Goal: Information Seeking & Learning: Learn about a topic

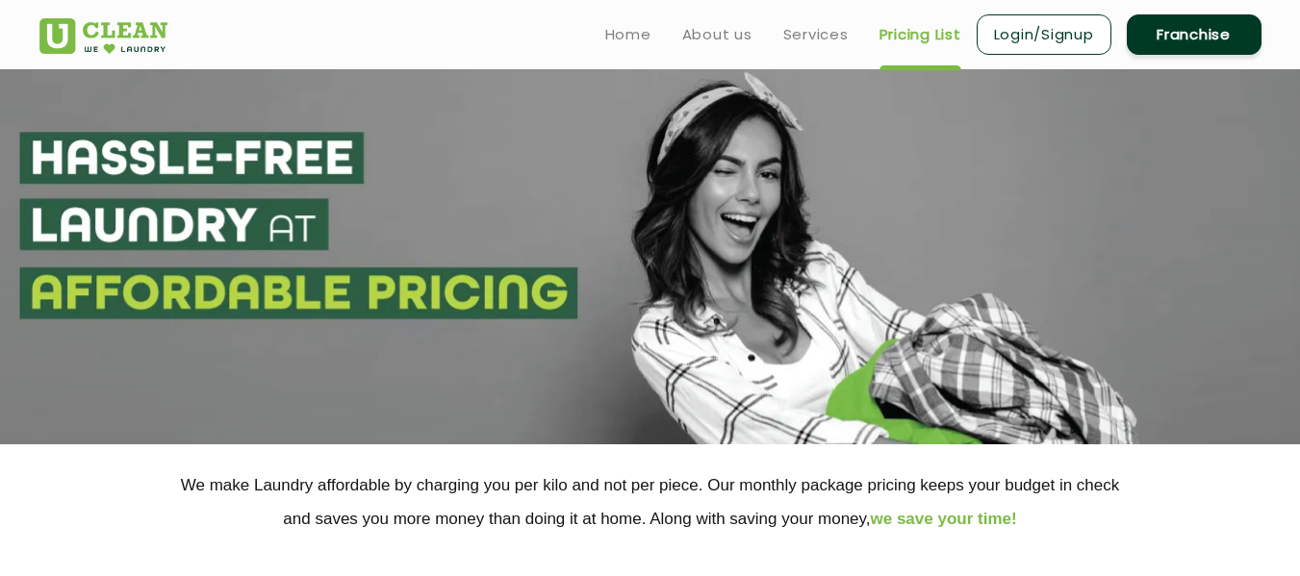
select select "68"
select select "432"
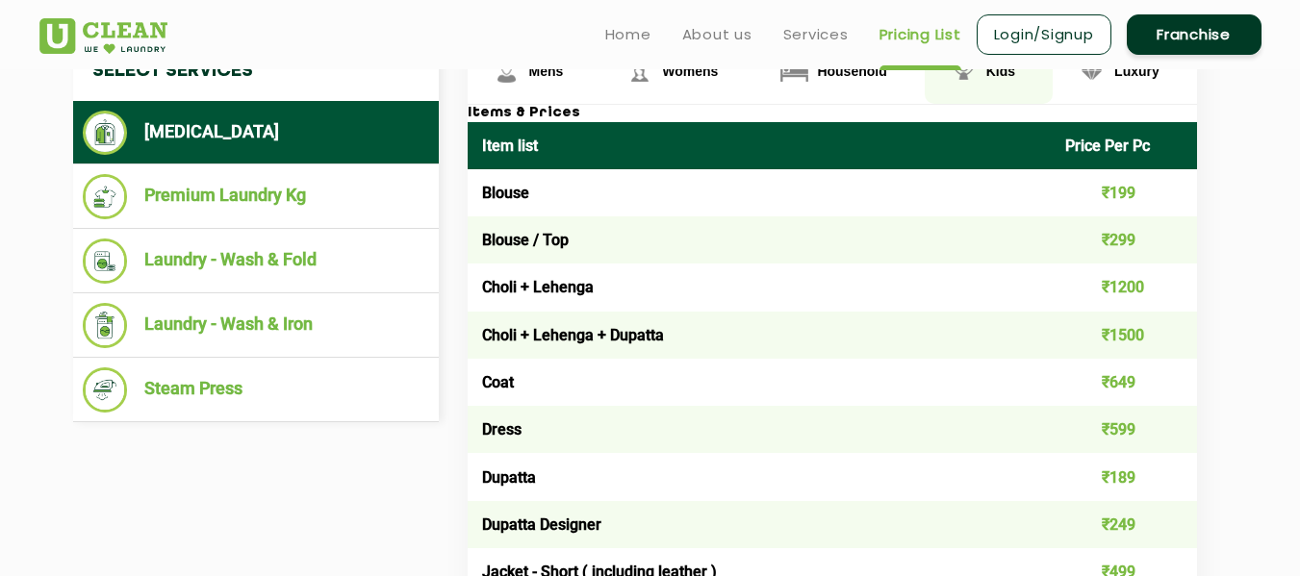
click at [983, 71] on link "Kids" at bounding box center [989, 72] width 128 height 63
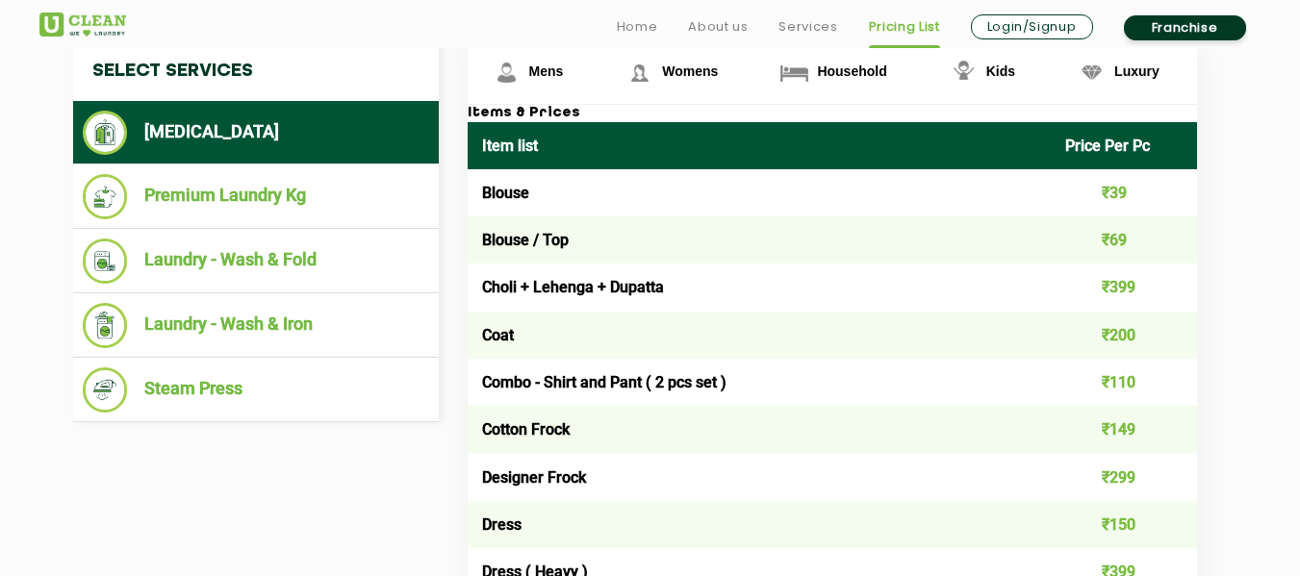
scroll to position [1572, 0]
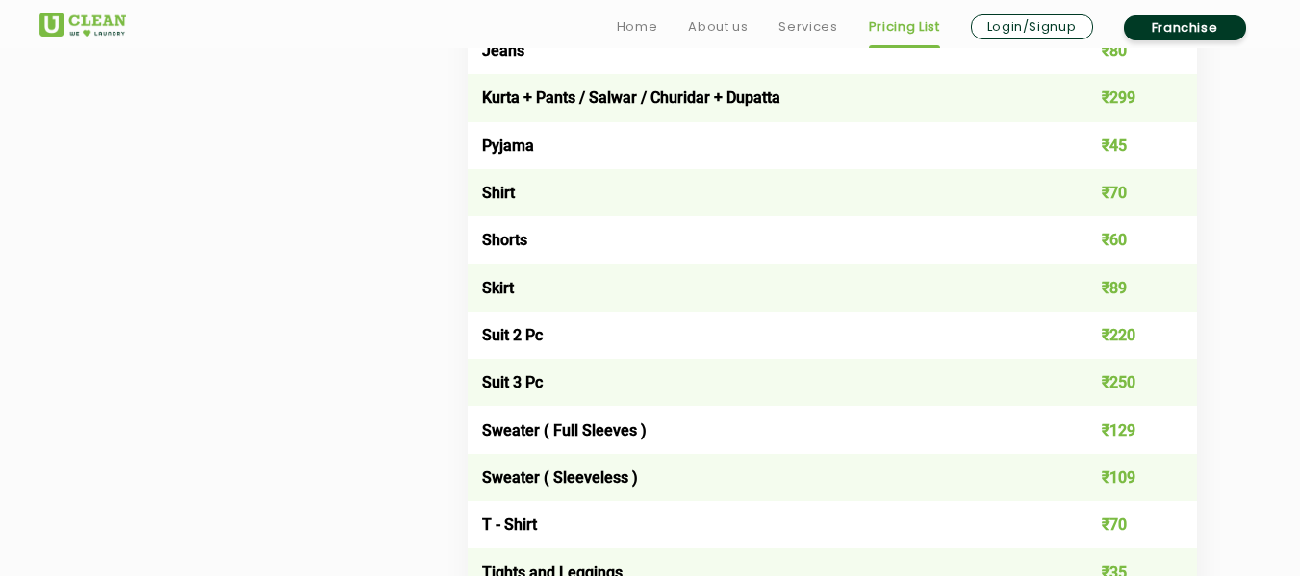
click at [129, 31] on div at bounding box center [129, 21] width 180 height 32
click at [107, 26] on img at bounding box center [82, 25] width 87 height 24
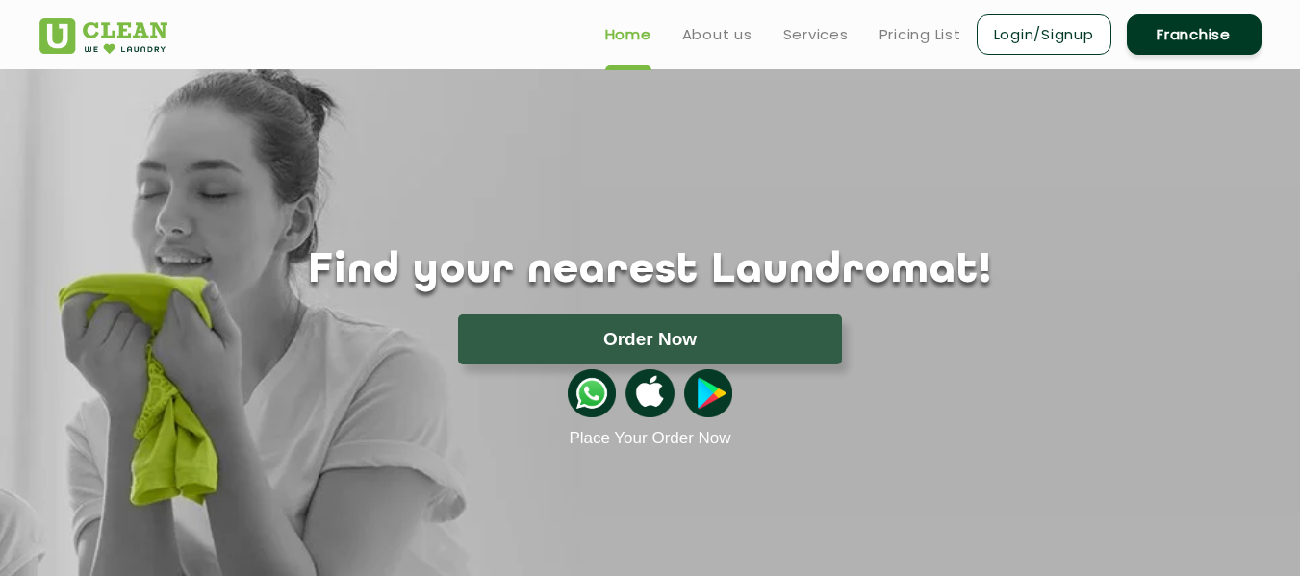
click at [920, 46] on ul "Home About us Services Pricing List Login/Signup Franchise" at bounding box center [926, 34] width 672 height 45
click at [916, 34] on link "Pricing List" at bounding box center [920, 34] width 82 height 23
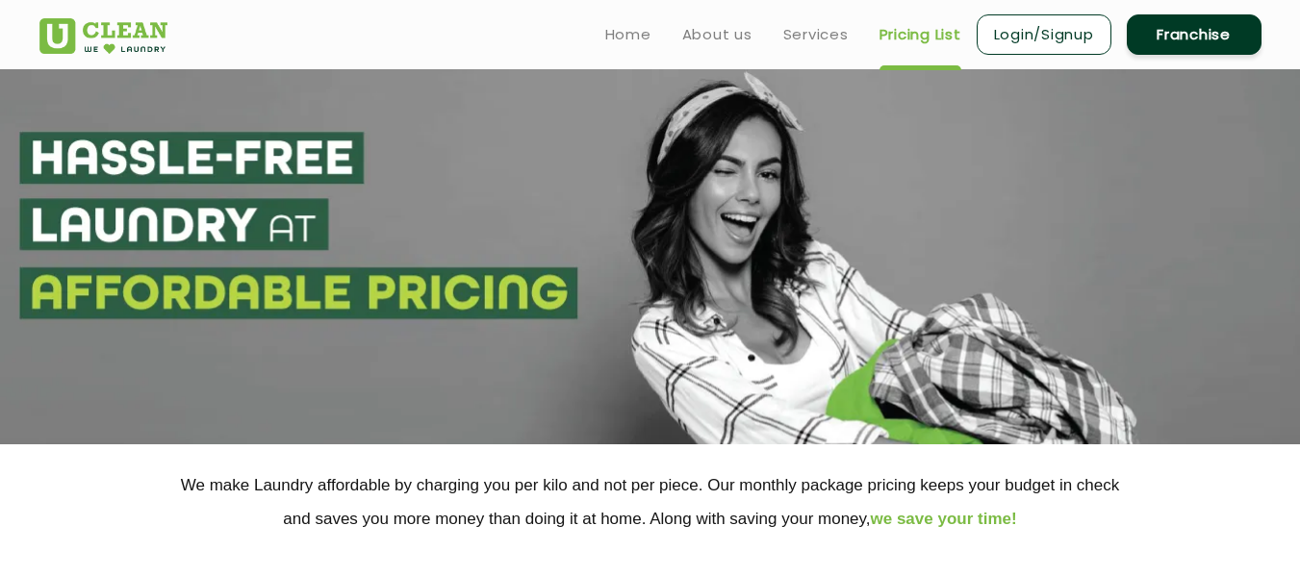
scroll to position [290, 0]
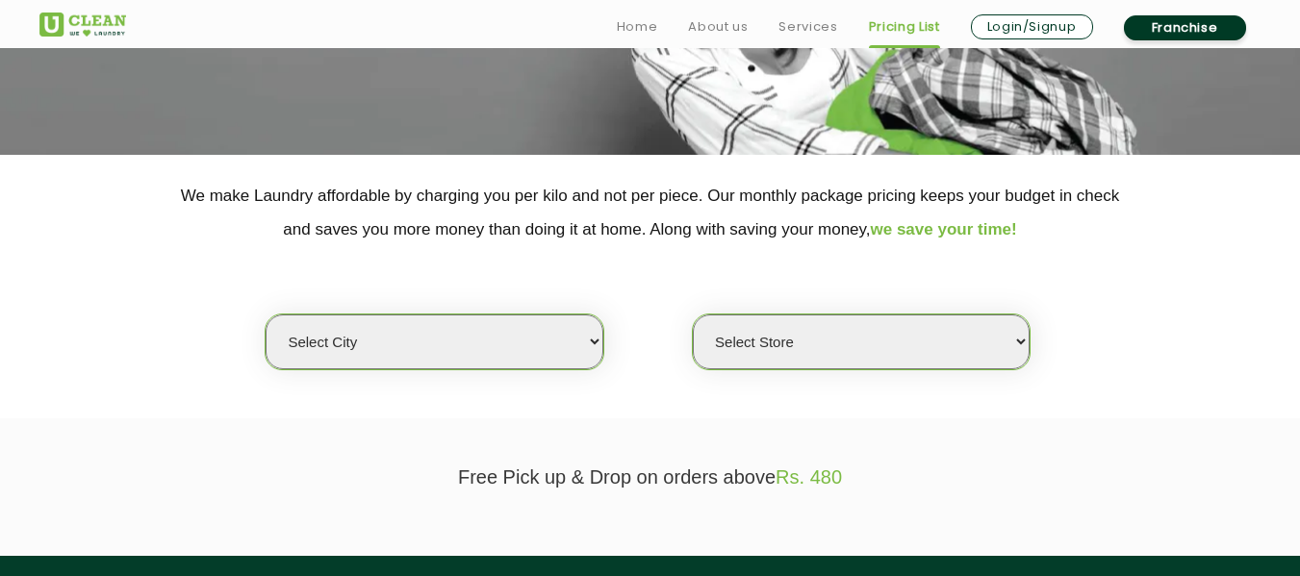
click at [445, 337] on select "Select city [GEOGRAPHIC_DATA] [GEOGRAPHIC_DATA] [GEOGRAPHIC_DATA] [GEOGRAPHIC_D…" at bounding box center [434, 342] width 337 height 55
select select "68"
click at [266, 315] on select "Select city [GEOGRAPHIC_DATA] [GEOGRAPHIC_DATA] [GEOGRAPHIC_DATA] [GEOGRAPHIC_D…" at bounding box center [434, 342] width 337 height 55
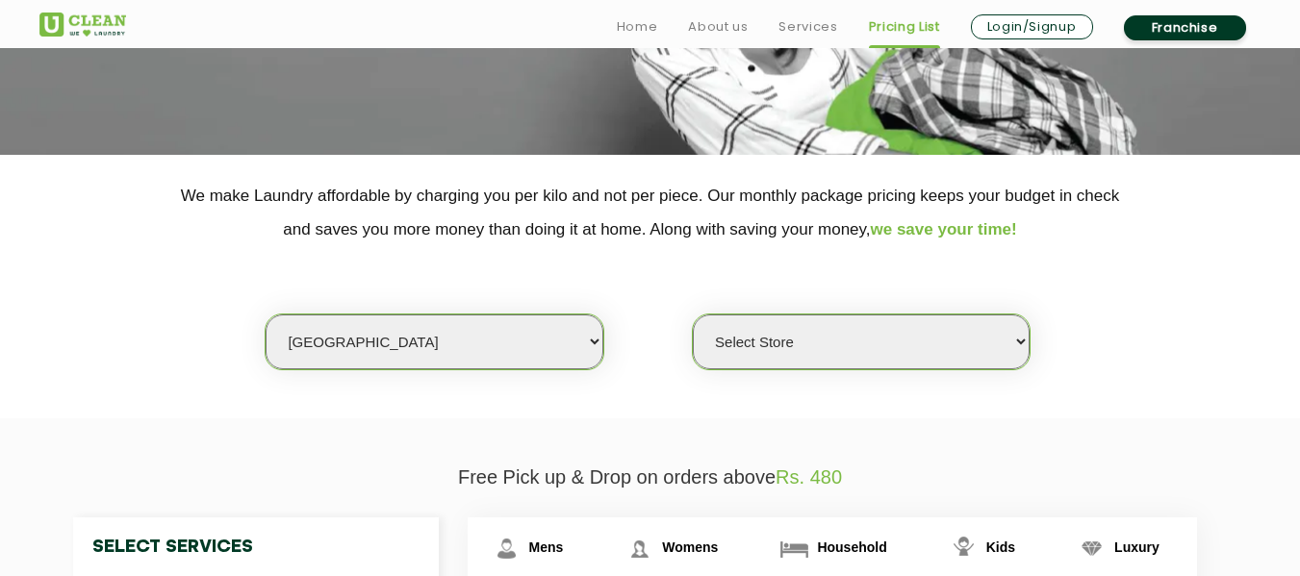
click at [750, 348] on select "Select Store [PERSON_NAME][GEOGRAPHIC_DATA] UClean Talab Tillo UClean Janipur U…" at bounding box center [861, 342] width 337 height 55
select select "432"
click at [693, 315] on select "Select Store [PERSON_NAME][GEOGRAPHIC_DATA] UClean Talab Tillo UClean Janipur U…" at bounding box center [861, 342] width 337 height 55
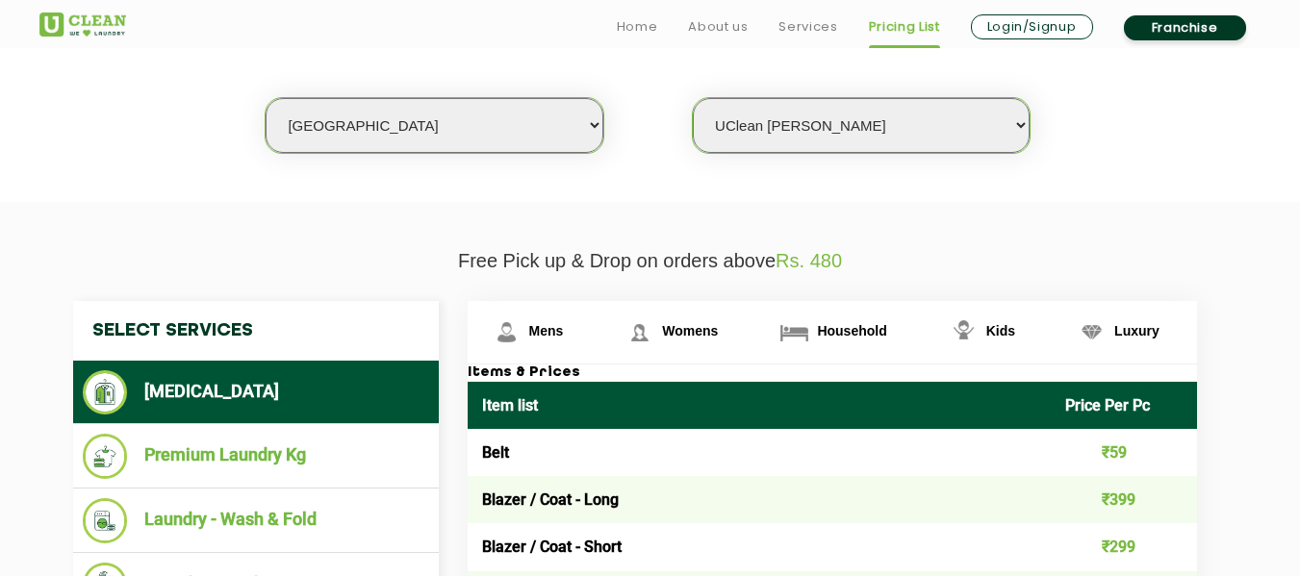
scroll to position [516, 0]
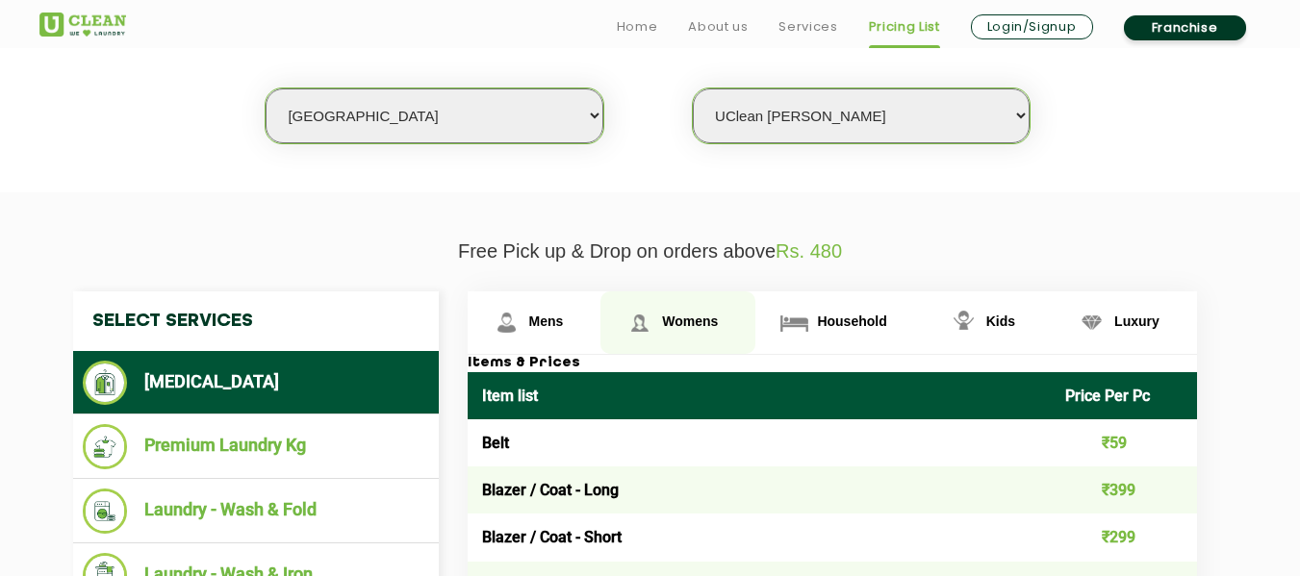
click at [678, 326] on span "Womens" at bounding box center [690, 321] width 56 height 15
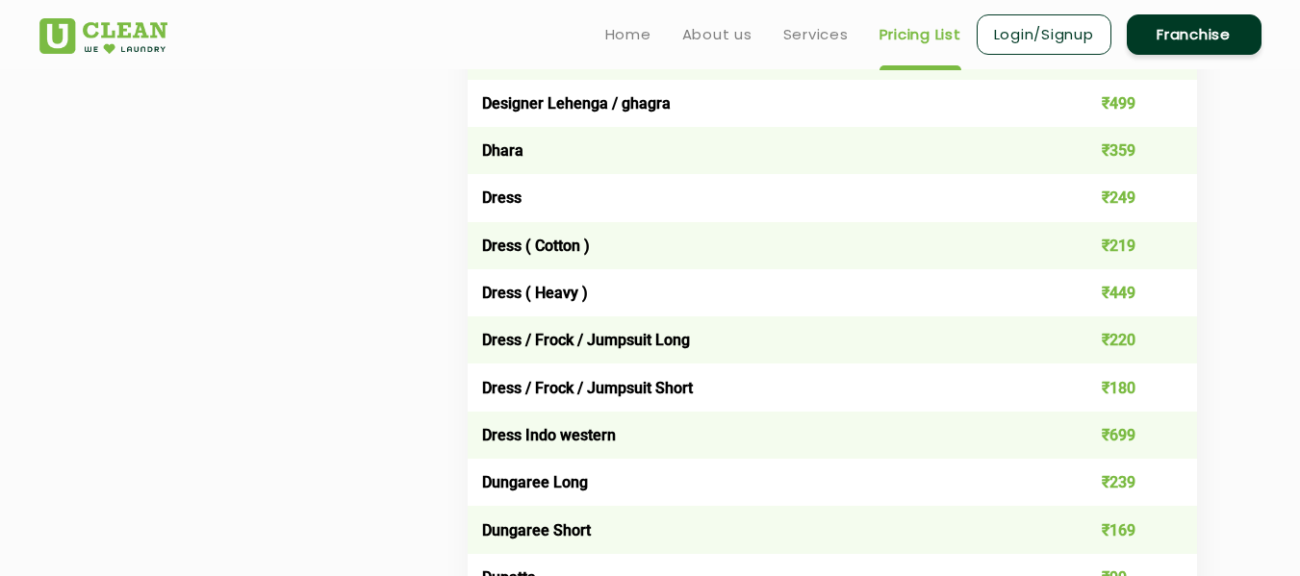
scroll to position [772, 0]
